Goal: Task Accomplishment & Management: Manage account settings

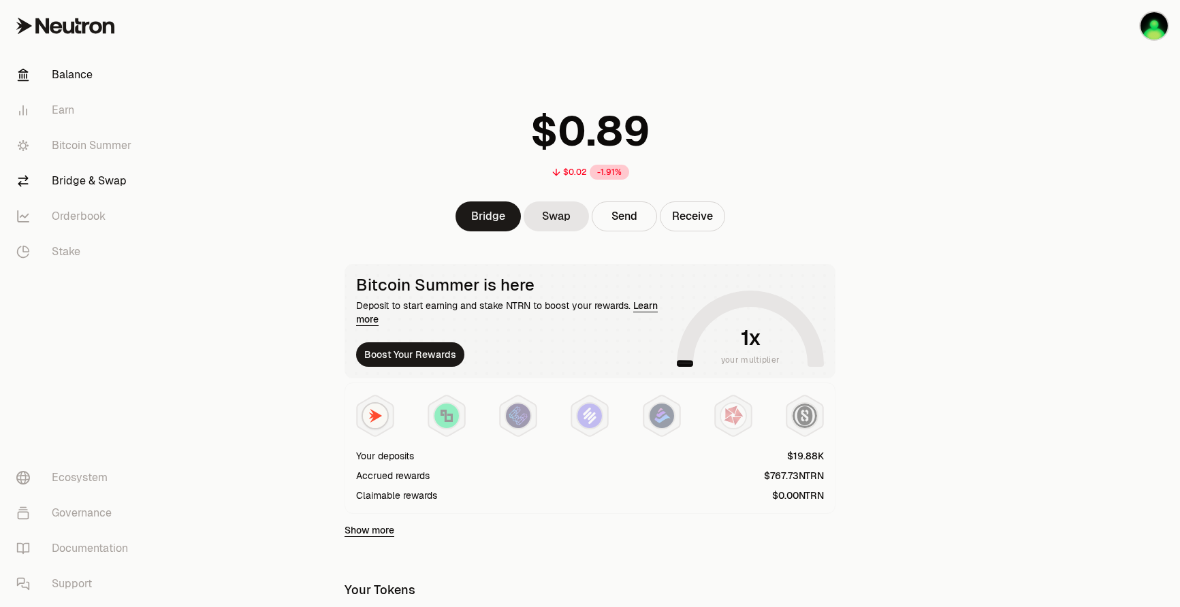
click at [77, 181] on link "Bridge & Swap" at bounding box center [76, 180] width 142 height 35
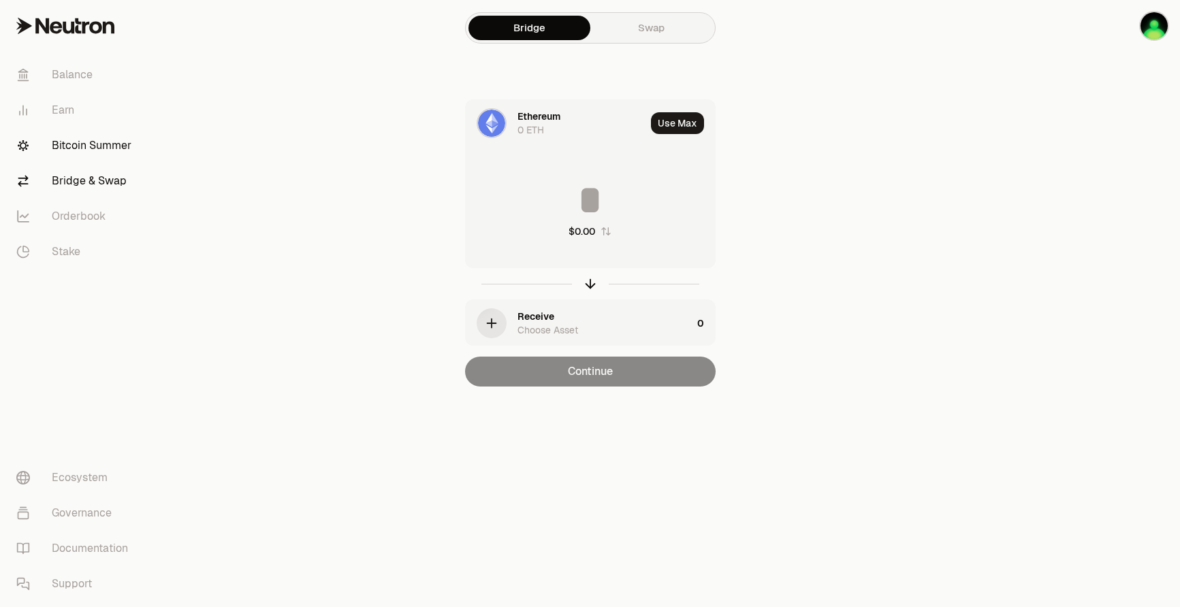
click at [97, 136] on link "Bitcoin Summer" at bounding box center [76, 145] width 142 height 35
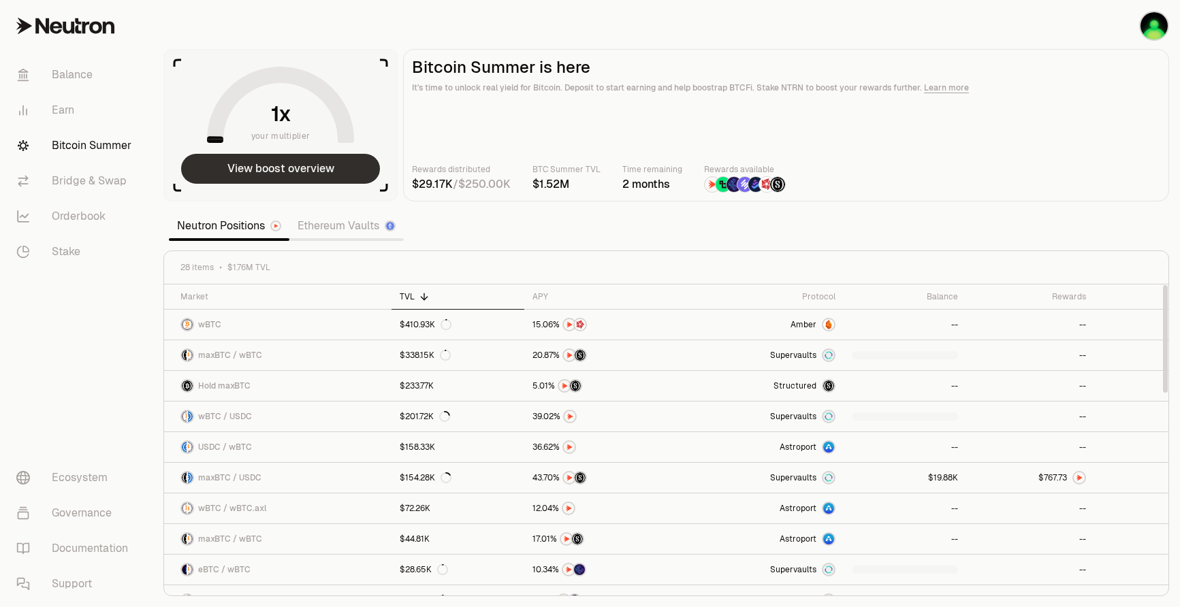
click at [255, 176] on button "View boost overview" at bounding box center [280, 169] width 199 height 30
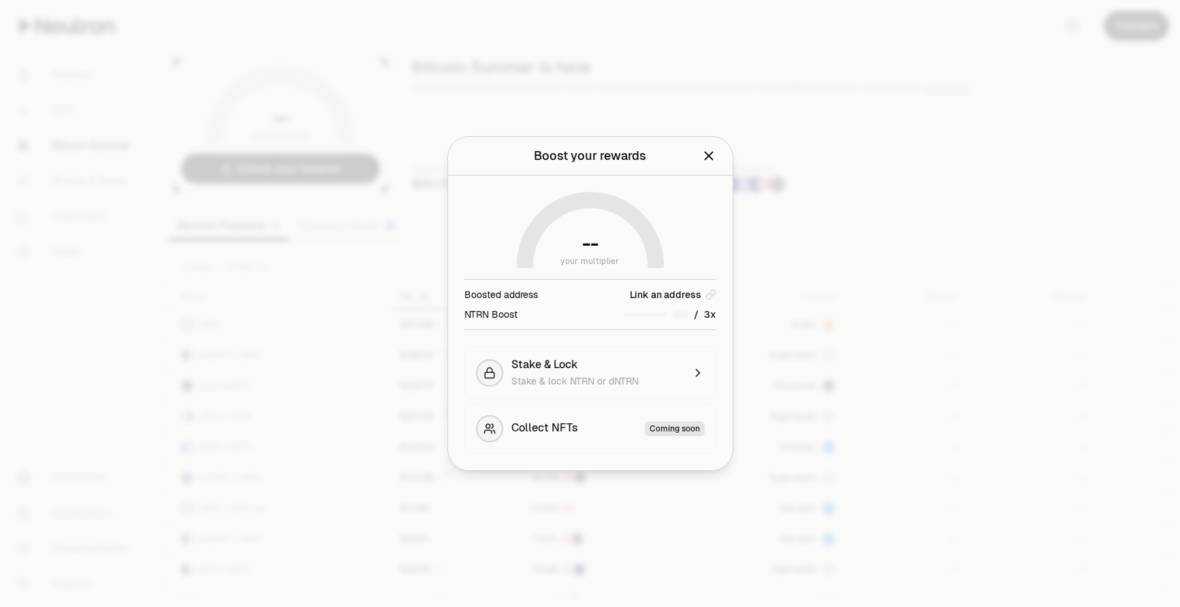
click at [932, 334] on div at bounding box center [590, 303] width 1180 height 607
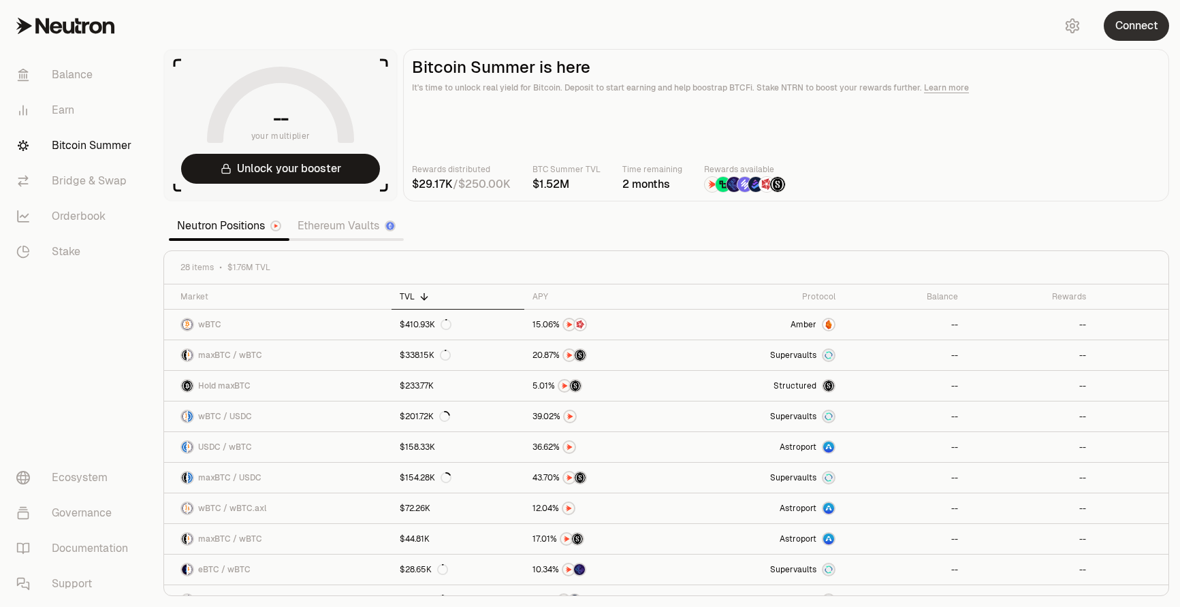
click at [1143, 23] on button "Connect" at bounding box center [1136, 26] width 65 height 30
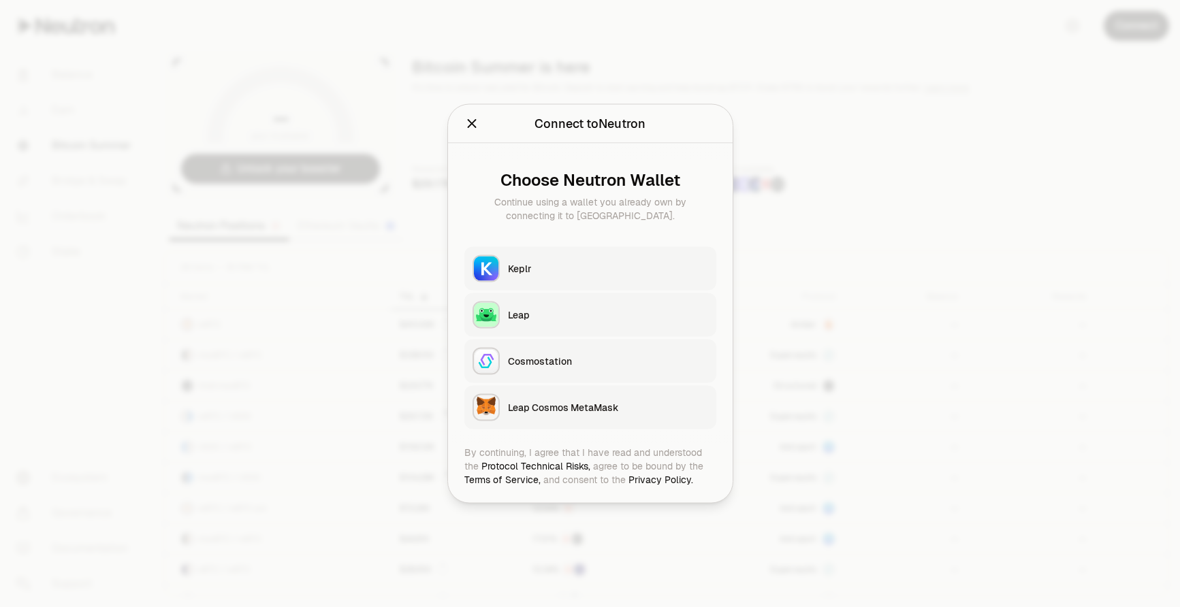
click at [547, 278] on button "Keplr" at bounding box center [590, 269] width 252 height 44
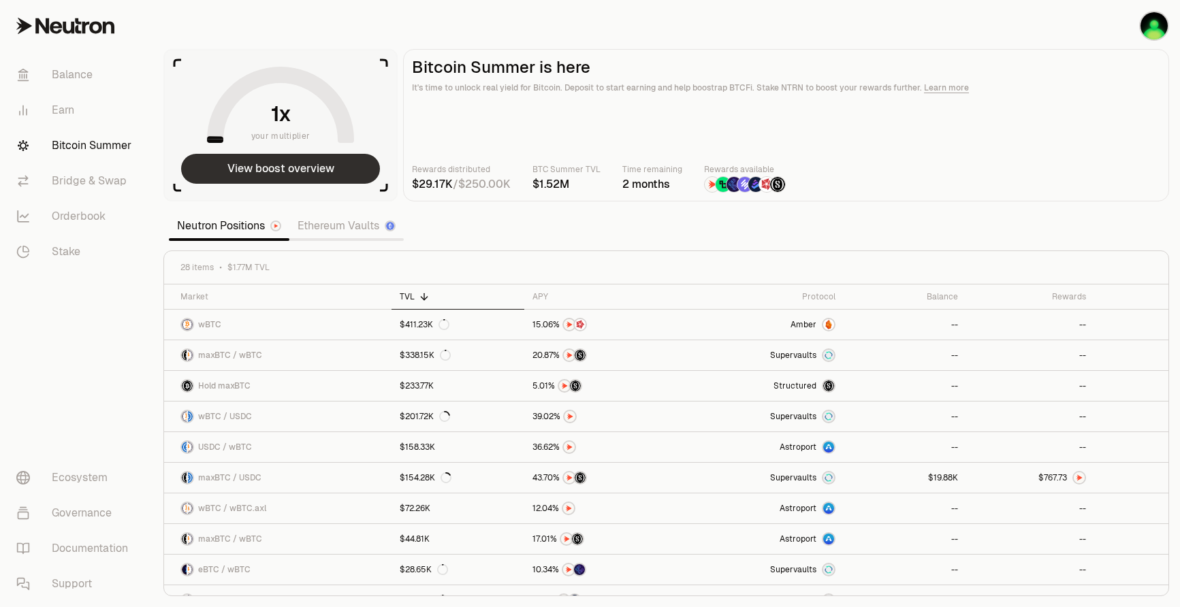
click at [325, 181] on button "View boost overview" at bounding box center [280, 169] width 199 height 30
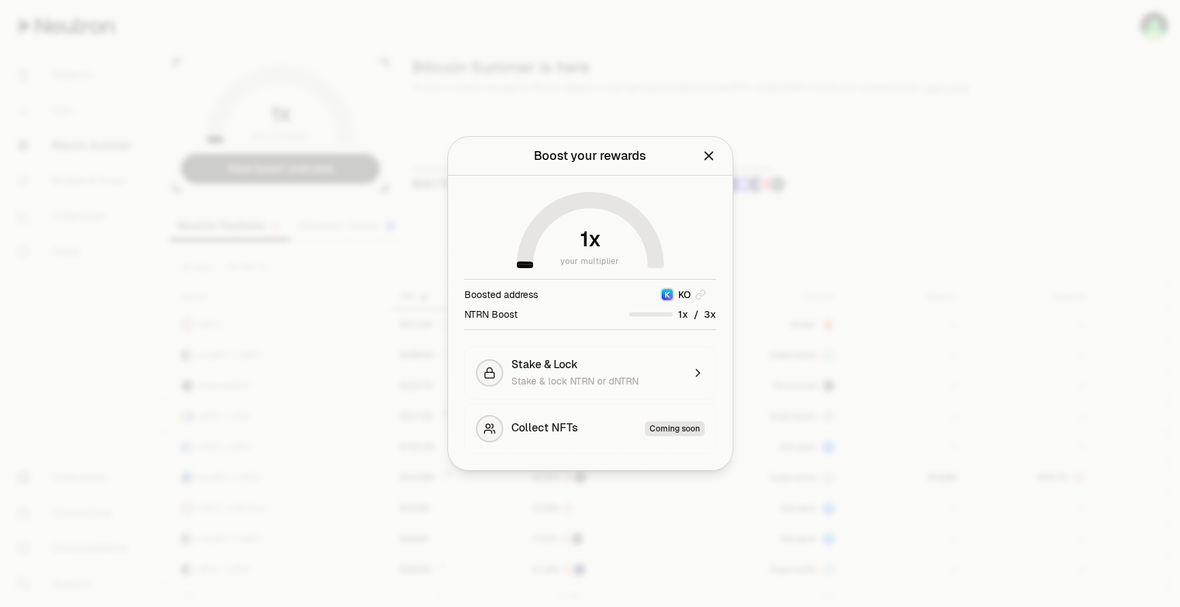
click at [911, 127] on div at bounding box center [590, 303] width 1180 height 607
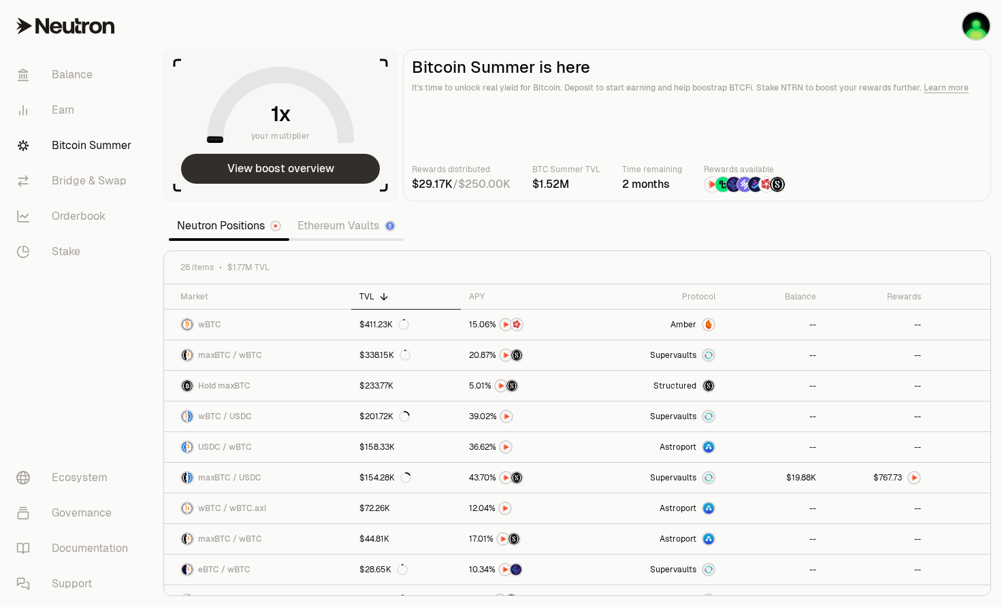
click at [254, 170] on button "View boost overview" at bounding box center [280, 169] width 199 height 30
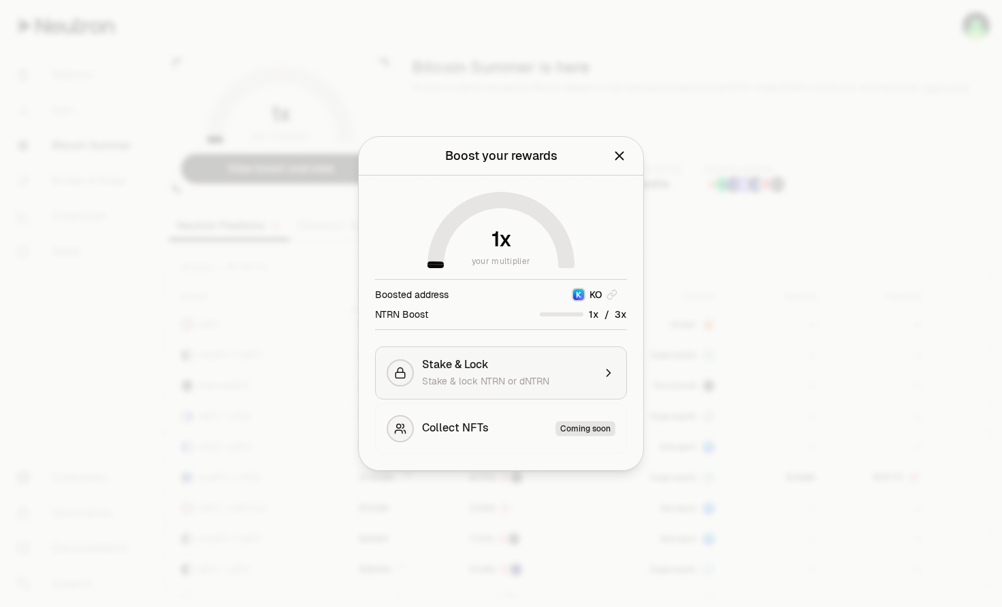
click at [488, 371] on span "Stake & Lock" at bounding box center [455, 365] width 67 height 14
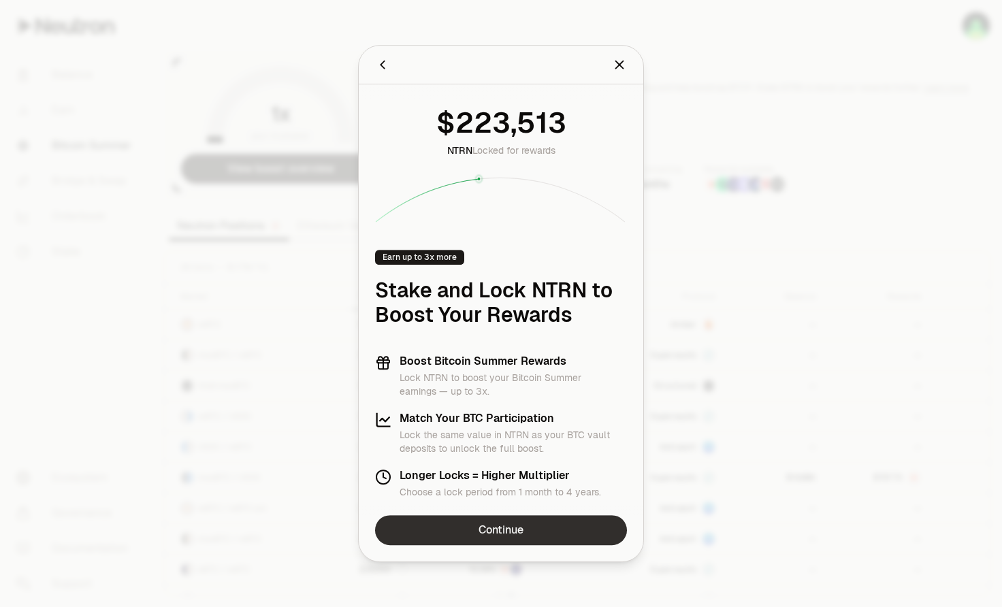
click at [497, 526] on link "Continue" at bounding box center [501, 530] width 252 height 30
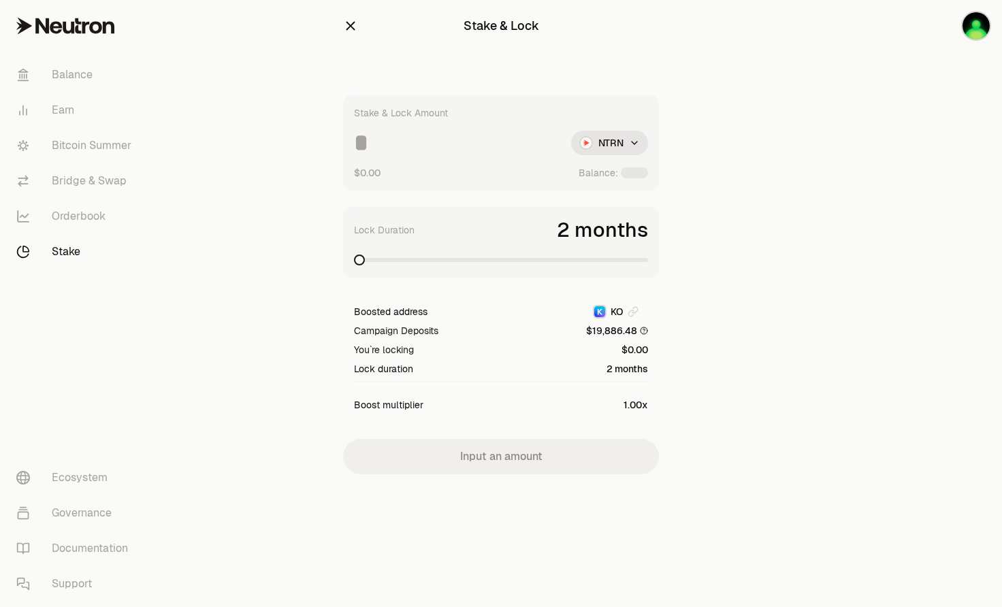
click at [454, 157] on div "Stake & Lock Amount NTRN $0.00 Balance:" at bounding box center [501, 142] width 316 height 95
click at [443, 140] on input at bounding box center [457, 143] width 206 height 25
type input "******"
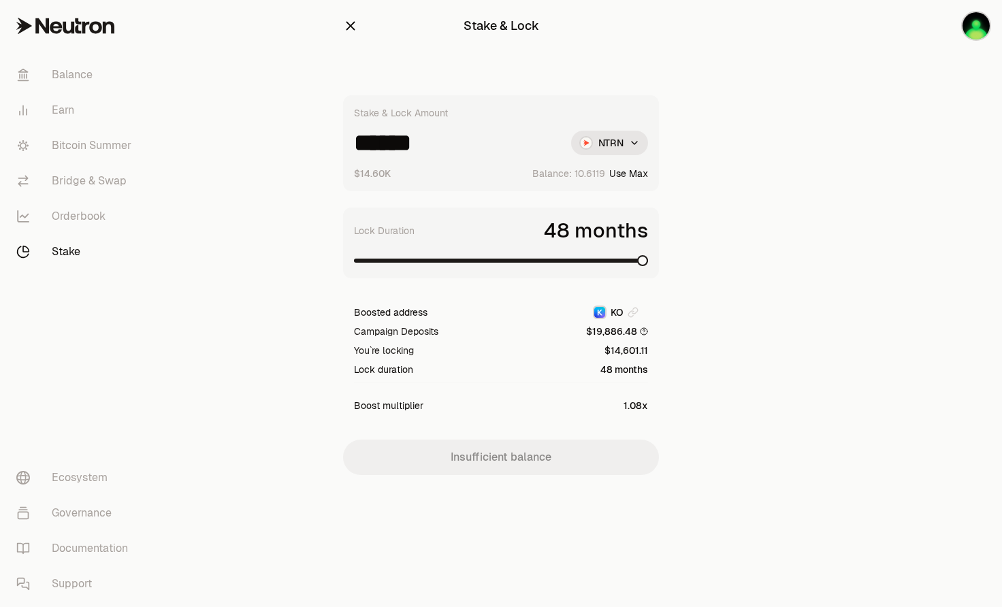
click at [648, 266] on span at bounding box center [642, 260] width 11 height 11
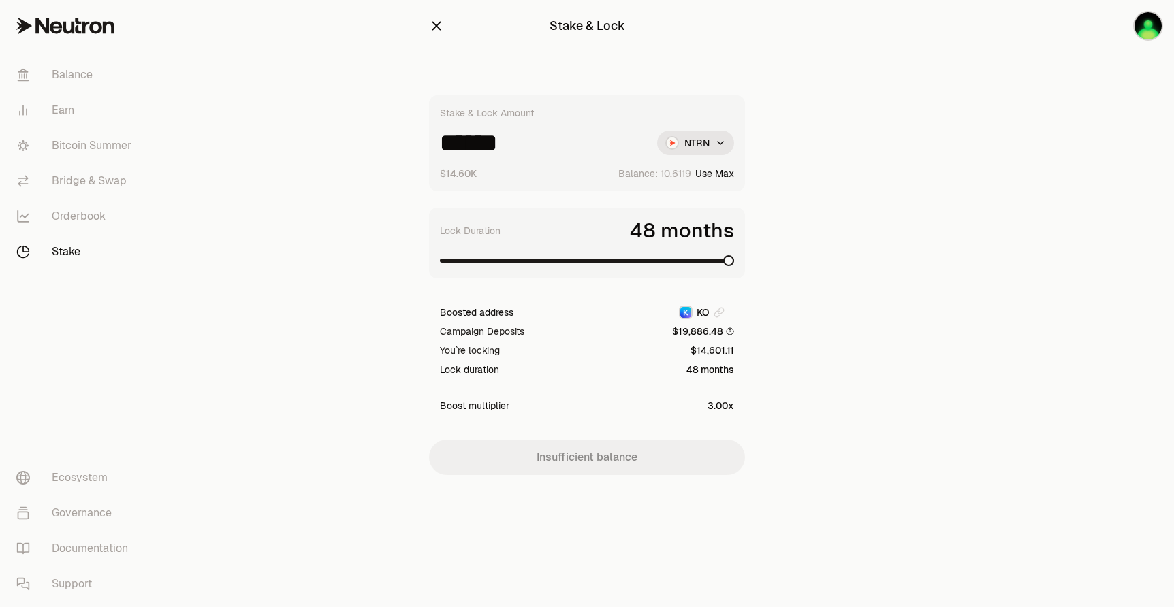
click at [734, 263] on span at bounding box center [728, 260] width 11 height 11
click at [104, 66] on link "Balance" at bounding box center [76, 74] width 142 height 35
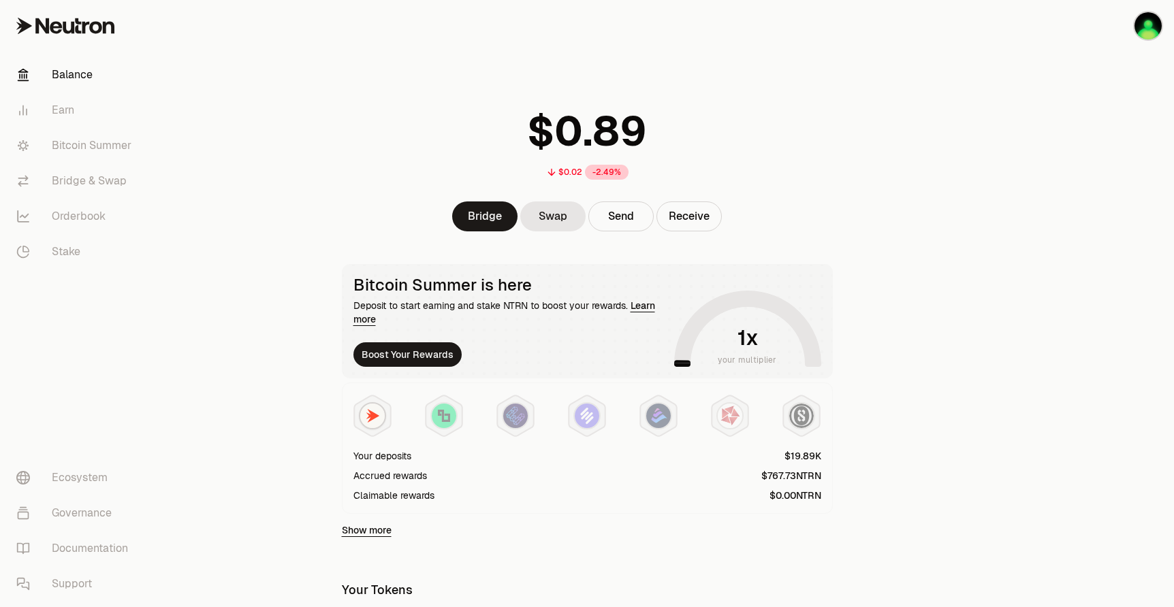
click at [370, 534] on link "Show more" at bounding box center [367, 531] width 50 height 14
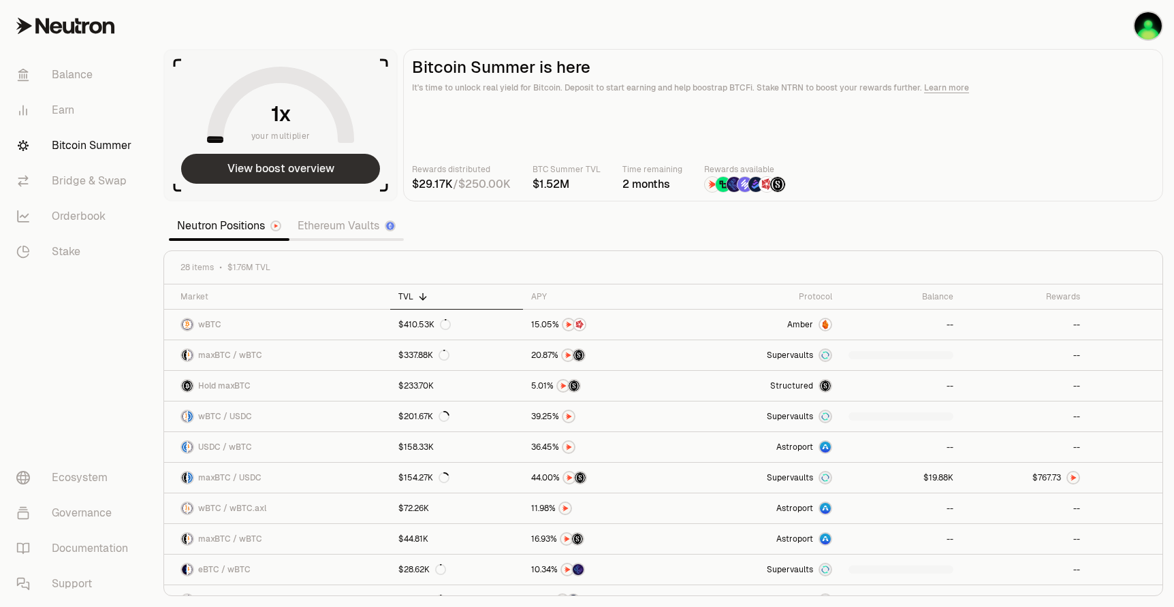
drag, startPoint x: 334, startPoint y: 149, endPoint x: 335, endPoint y: 178, distance: 28.6
click at [334, 157] on aside "your multiplier View boost overview" at bounding box center [280, 125] width 234 height 153
click at [347, 171] on button "View boost overview" at bounding box center [280, 169] width 199 height 30
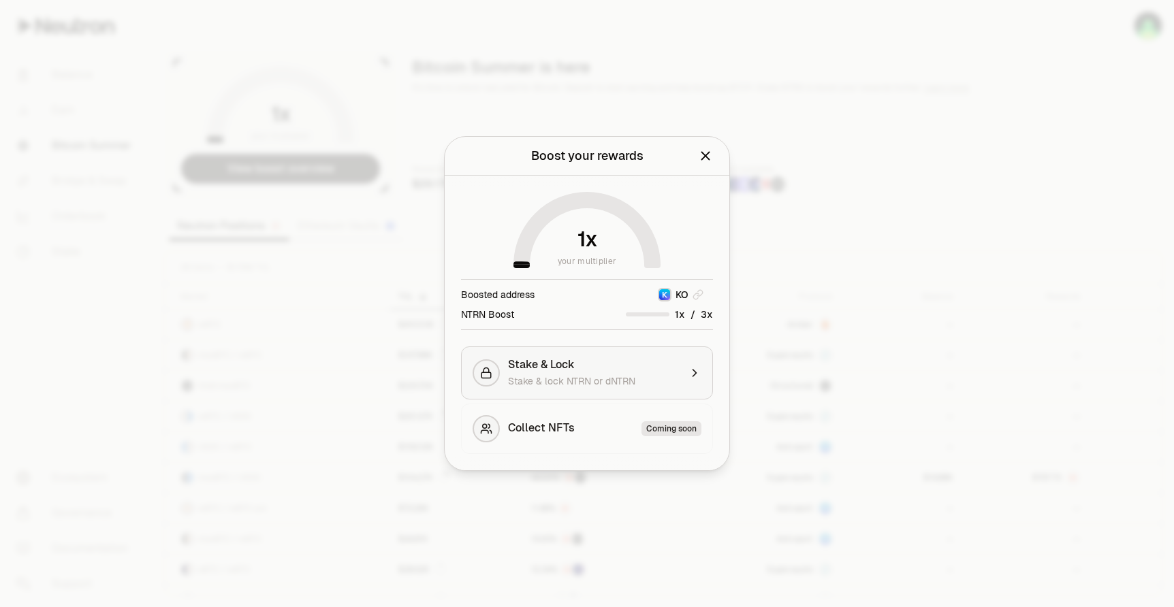
click at [588, 377] on span "Stake & lock NTRN or dNTRN" at bounding box center [571, 381] width 127 height 12
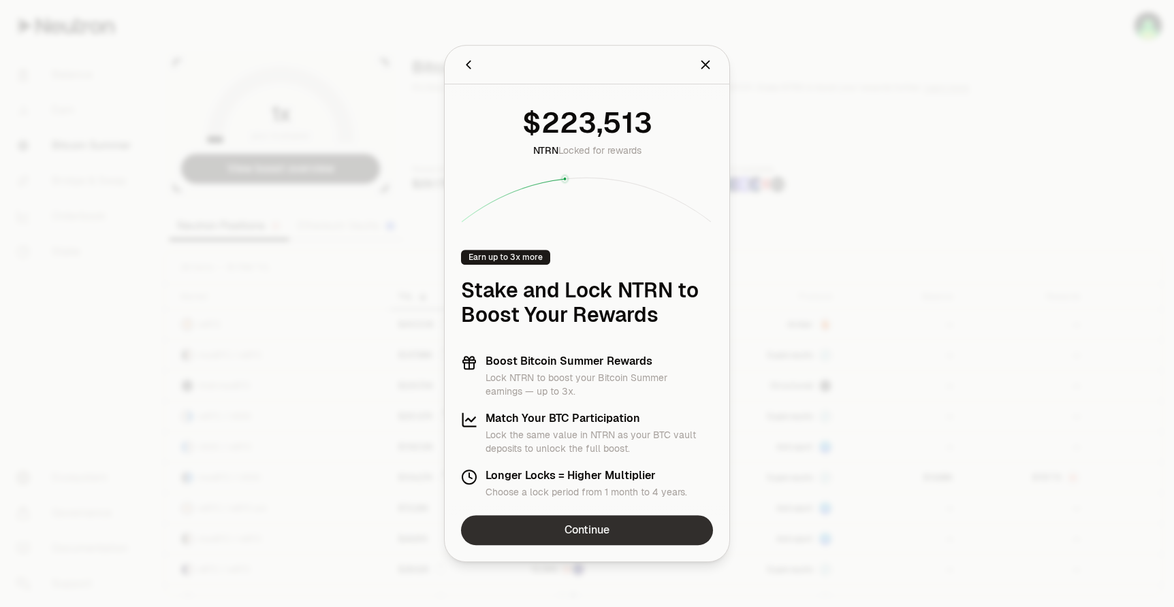
click at [583, 535] on link "Continue" at bounding box center [587, 530] width 252 height 30
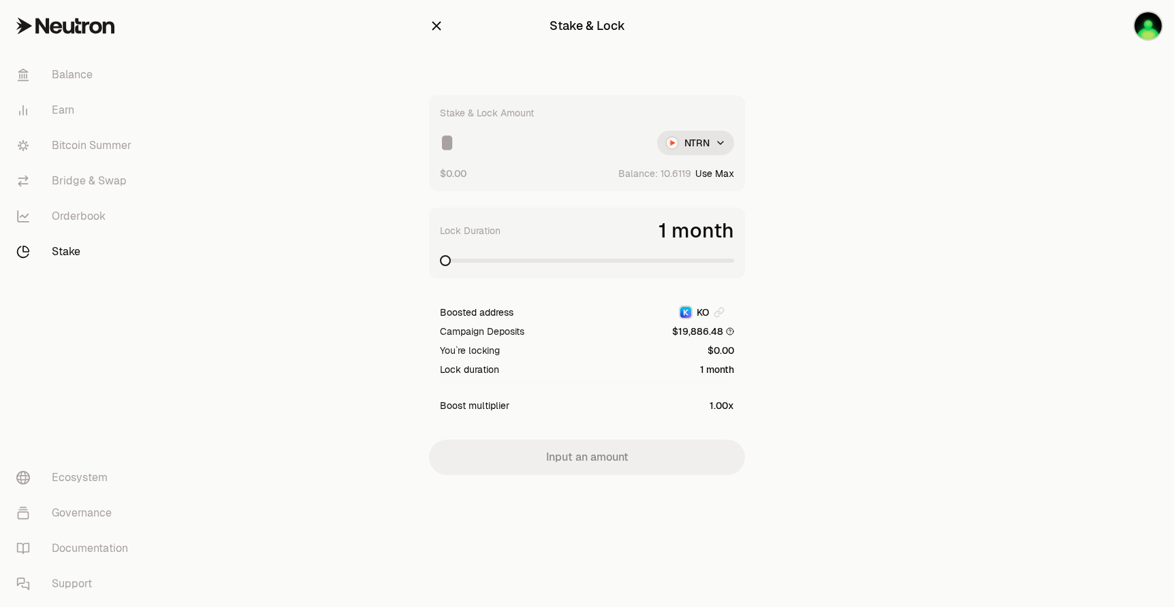
click at [537, 146] on input at bounding box center [543, 143] width 206 height 25
click at [587, 261] on span at bounding box center [587, 261] width 294 height 4
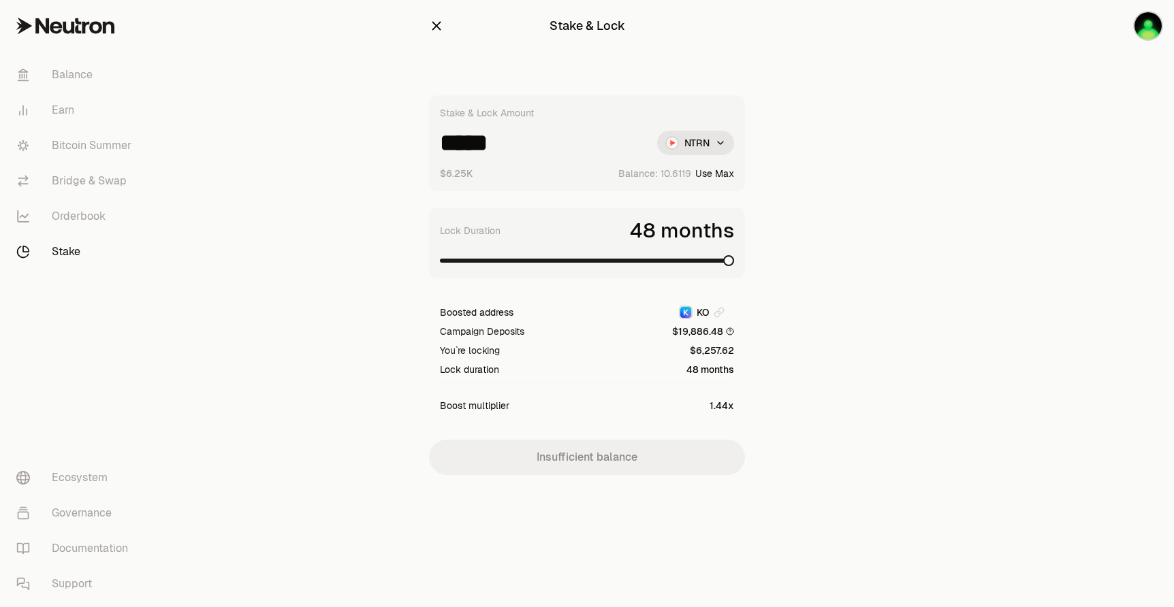
click at [734, 263] on span at bounding box center [728, 260] width 11 height 11
drag, startPoint x: 443, startPoint y: 145, endPoint x: 605, endPoint y: 145, distance: 161.4
click at [605, 145] on input "*****" at bounding box center [543, 143] width 206 height 25
drag, startPoint x: 466, startPoint y: 145, endPoint x: 457, endPoint y: 145, distance: 9.5
click at [457, 145] on input "******" at bounding box center [543, 143] width 206 height 25
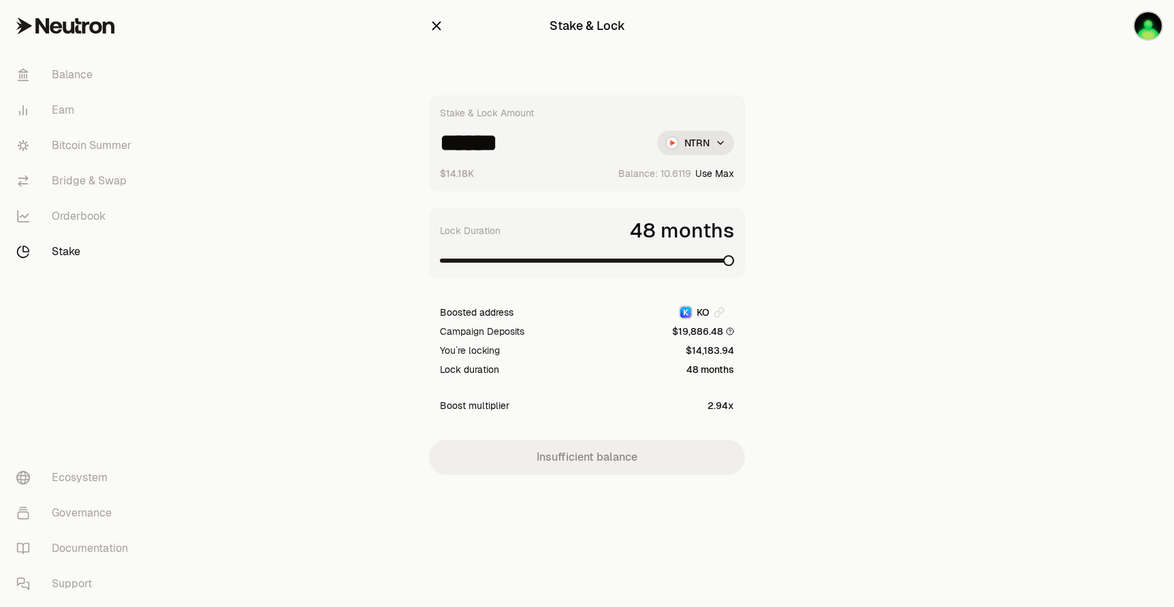
click at [454, 145] on input "******" at bounding box center [543, 143] width 206 height 25
click at [580, 259] on span at bounding box center [511, 261] width 142 height 4
click at [577, 262] on span at bounding box center [576, 260] width 11 height 11
click at [734, 266] on span at bounding box center [728, 260] width 11 height 11
drag, startPoint x: 554, startPoint y: 140, endPoint x: 658, endPoint y: 146, distance: 104.4
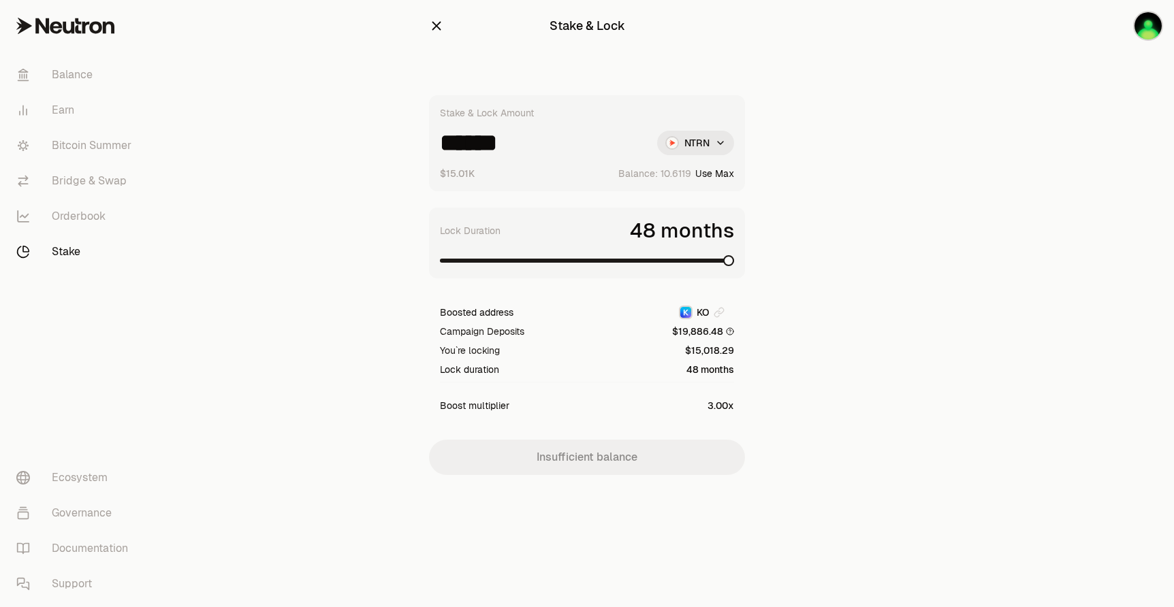
click at [658, 146] on div "****** NTRN" at bounding box center [587, 143] width 294 height 25
type input "*******"
